Goal: Navigation & Orientation: Find specific page/section

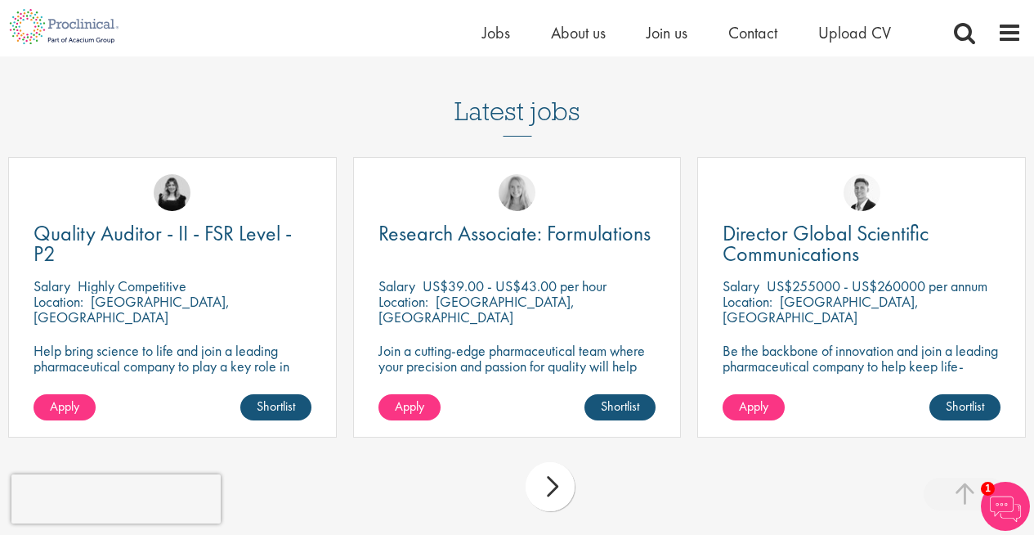
scroll to position [1312, 0]
click at [558, 478] on div "next" at bounding box center [550, 485] width 49 height 49
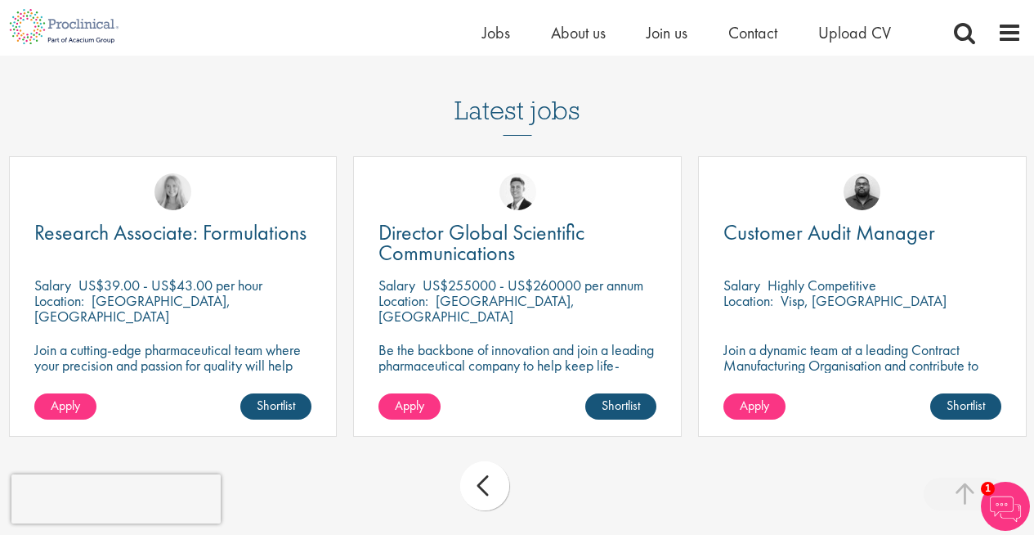
click at [559, 475] on div "prev next" at bounding box center [517, 488] width 1034 height 71
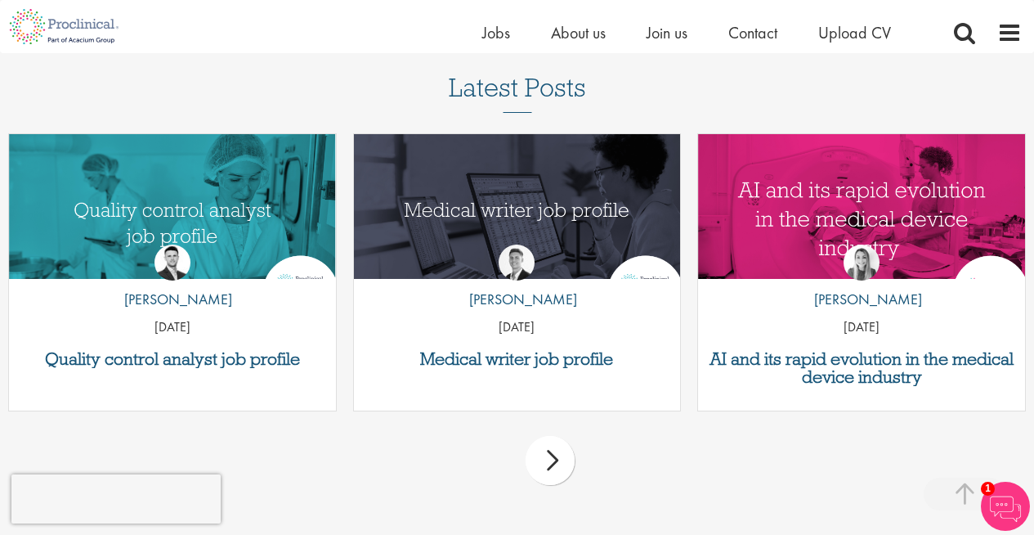
scroll to position [2010, 0]
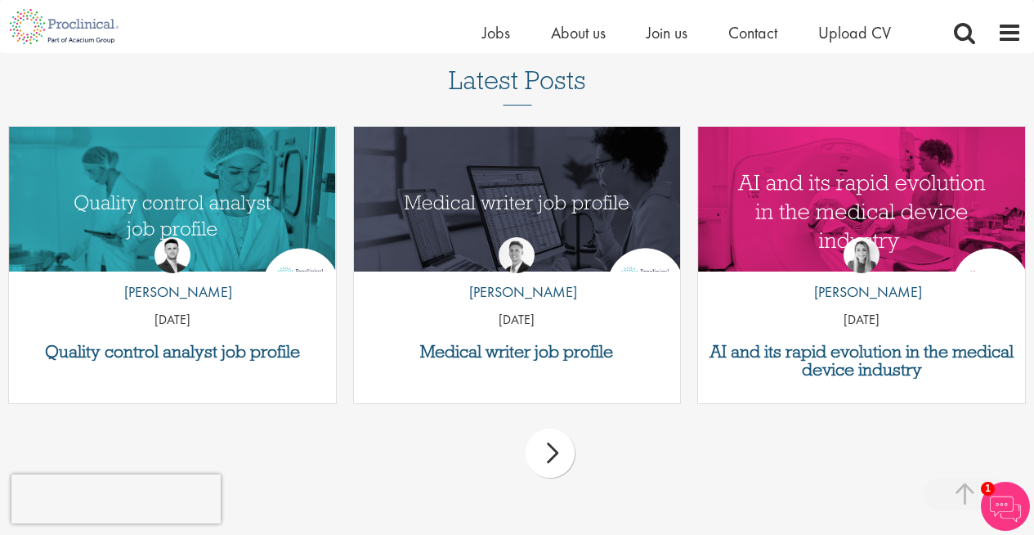
click at [540, 447] on div "next" at bounding box center [550, 452] width 49 height 49
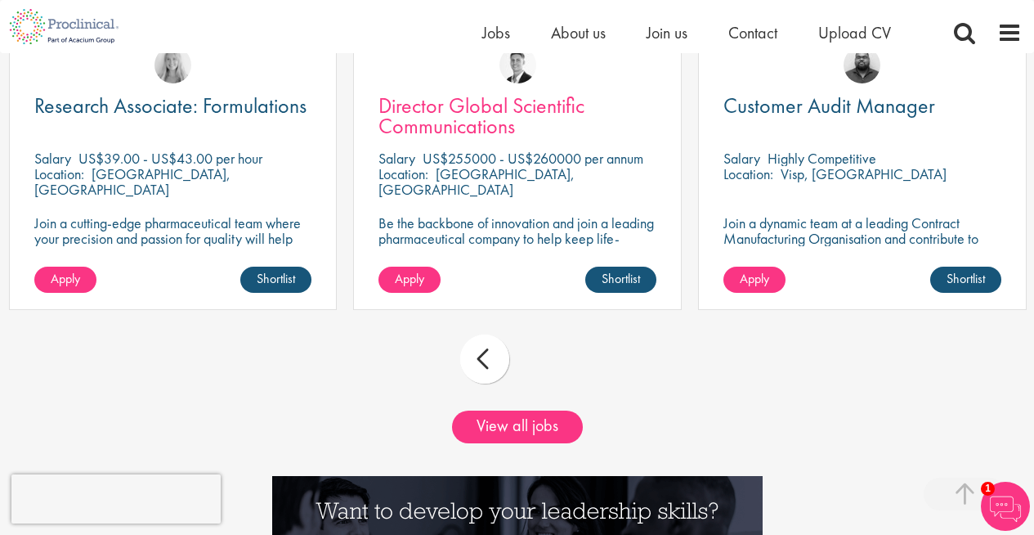
scroll to position [50, 0]
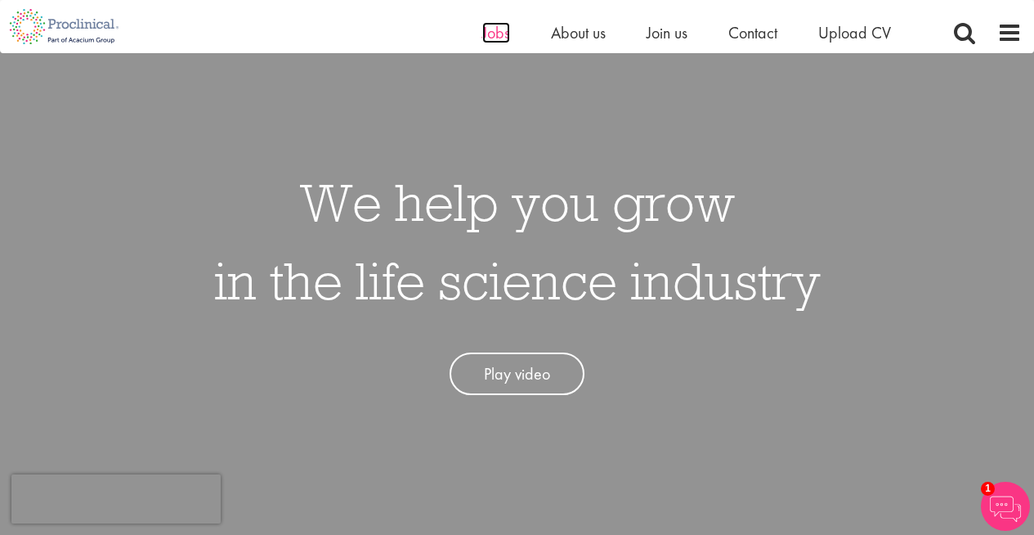
click at [488, 35] on span "Jobs" at bounding box center [496, 32] width 28 height 21
